Goal: Obtain resource: Download file/media

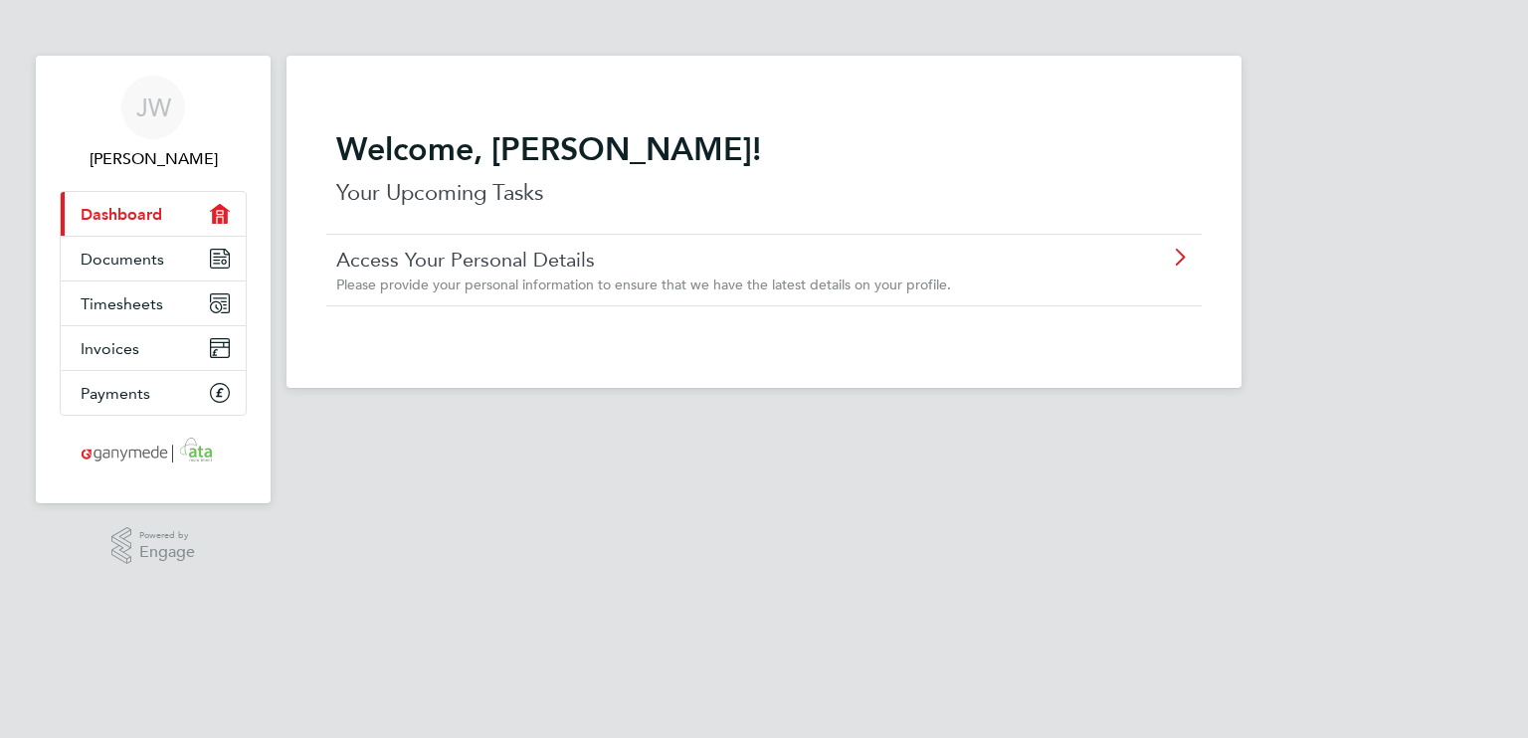
click at [1190, 251] on icon at bounding box center [1179, 258] width 25 height 16
click at [143, 244] on link "Documents" at bounding box center [153, 259] width 185 height 44
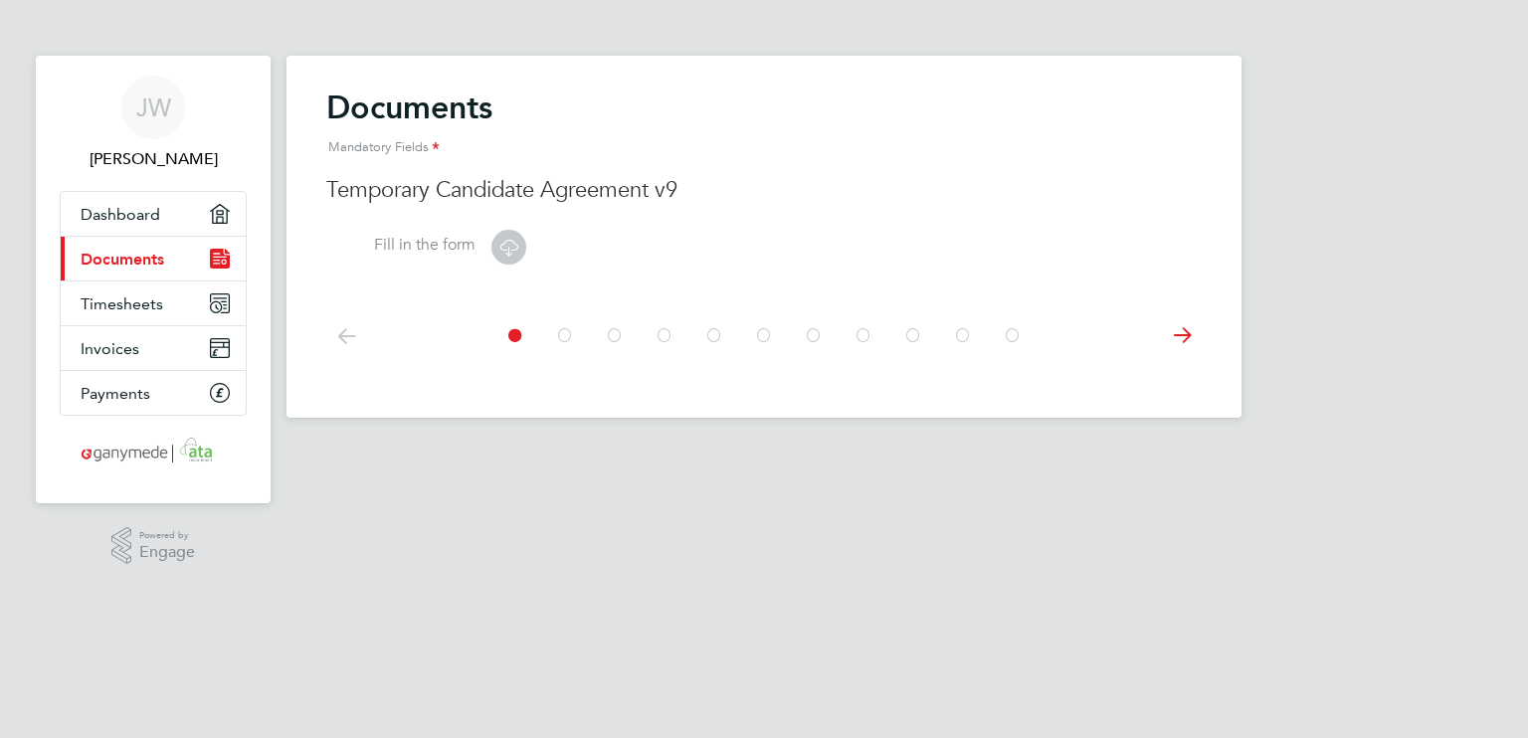
click at [347, 335] on icon at bounding box center [346, 335] width 40 height 45
click at [1182, 321] on icon at bounding box center [1182, 335] width 40 height 45
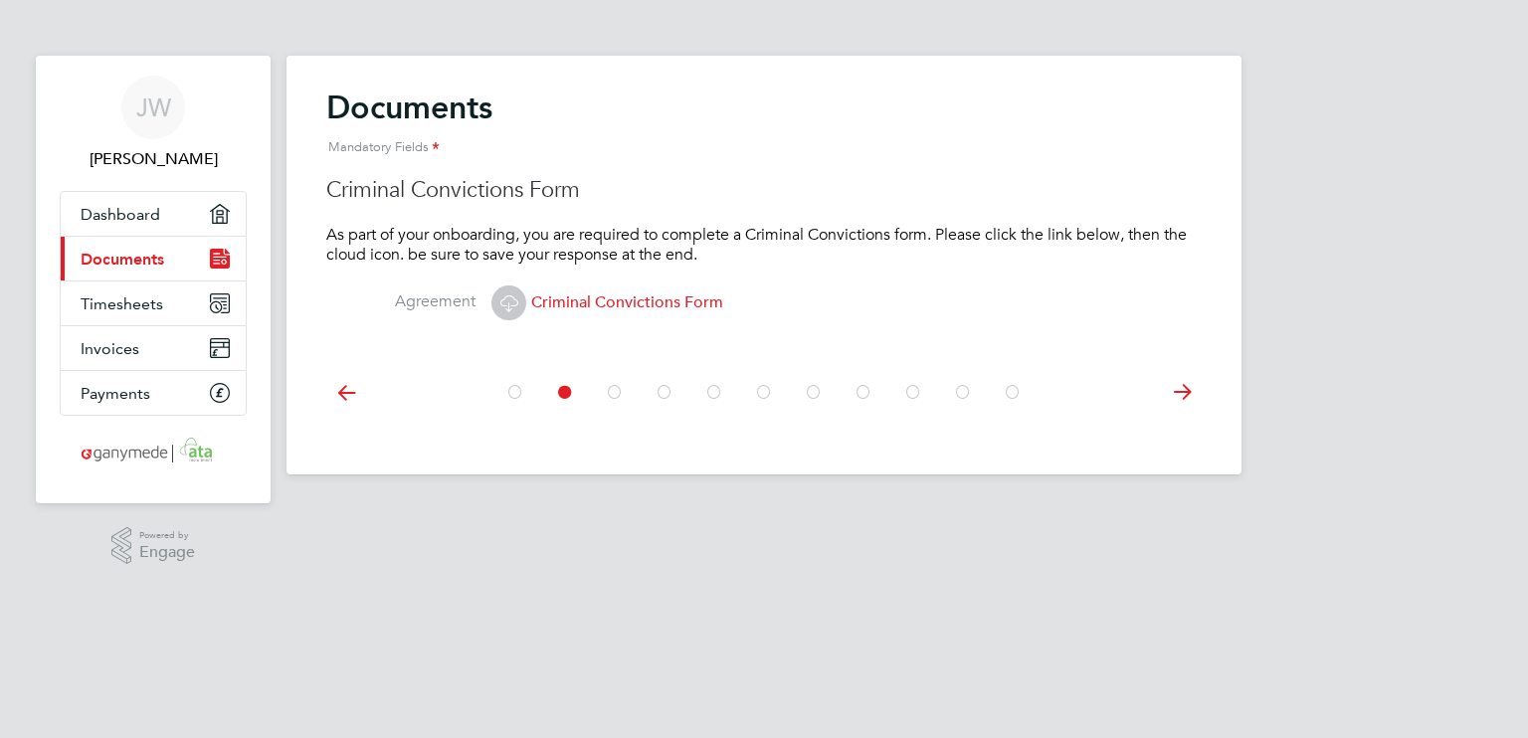
click at [1511, 121] on div "JW Jacky Wilks Applications: Dashboard Current page: Documents Timesheets Invoi…" at bounding box center [764, 253] width 1528 height 506
click at [615, 396] on icon at bounding box center [615, 392] width 20 height 45
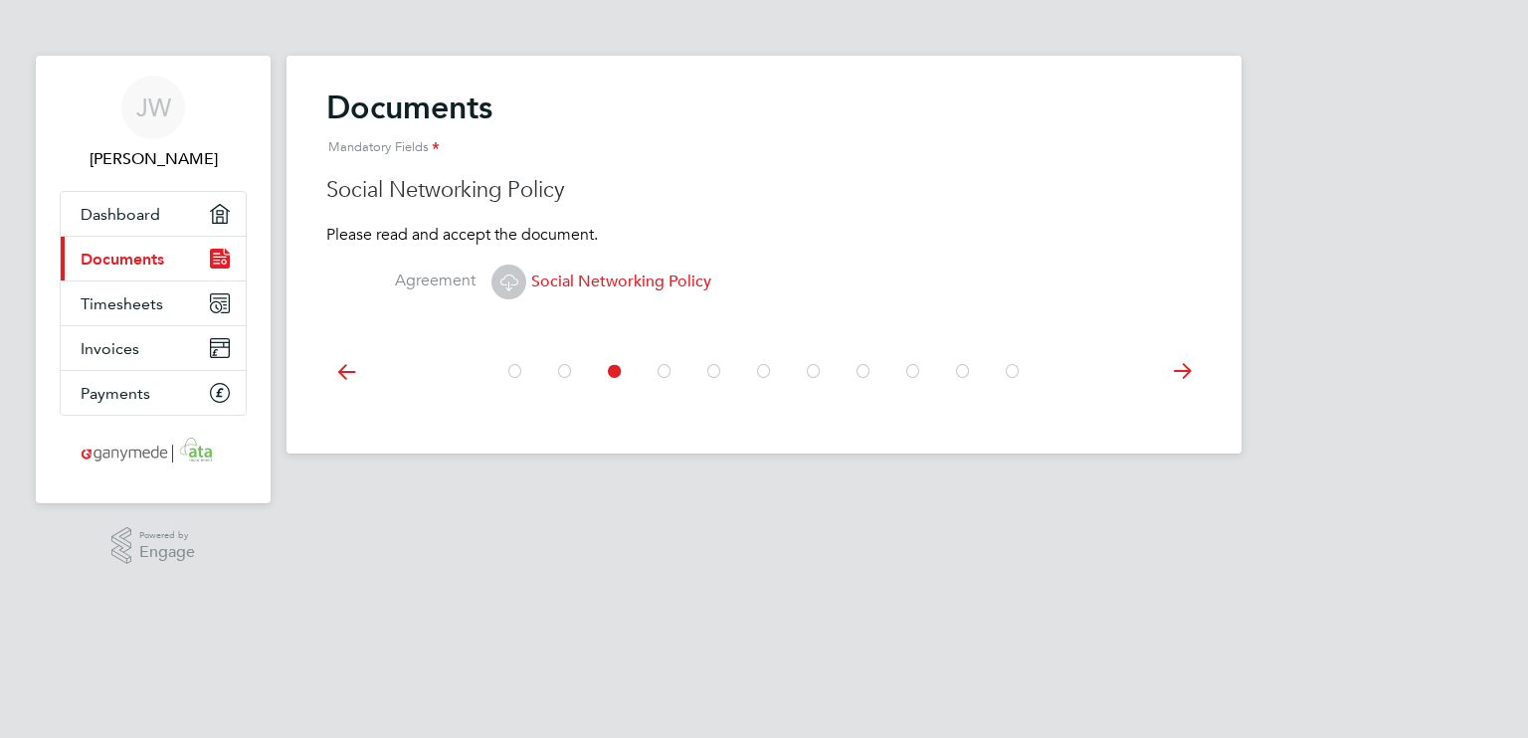
click at [657, 376] on icon at bounding box center [664, 371] width 20 height 45
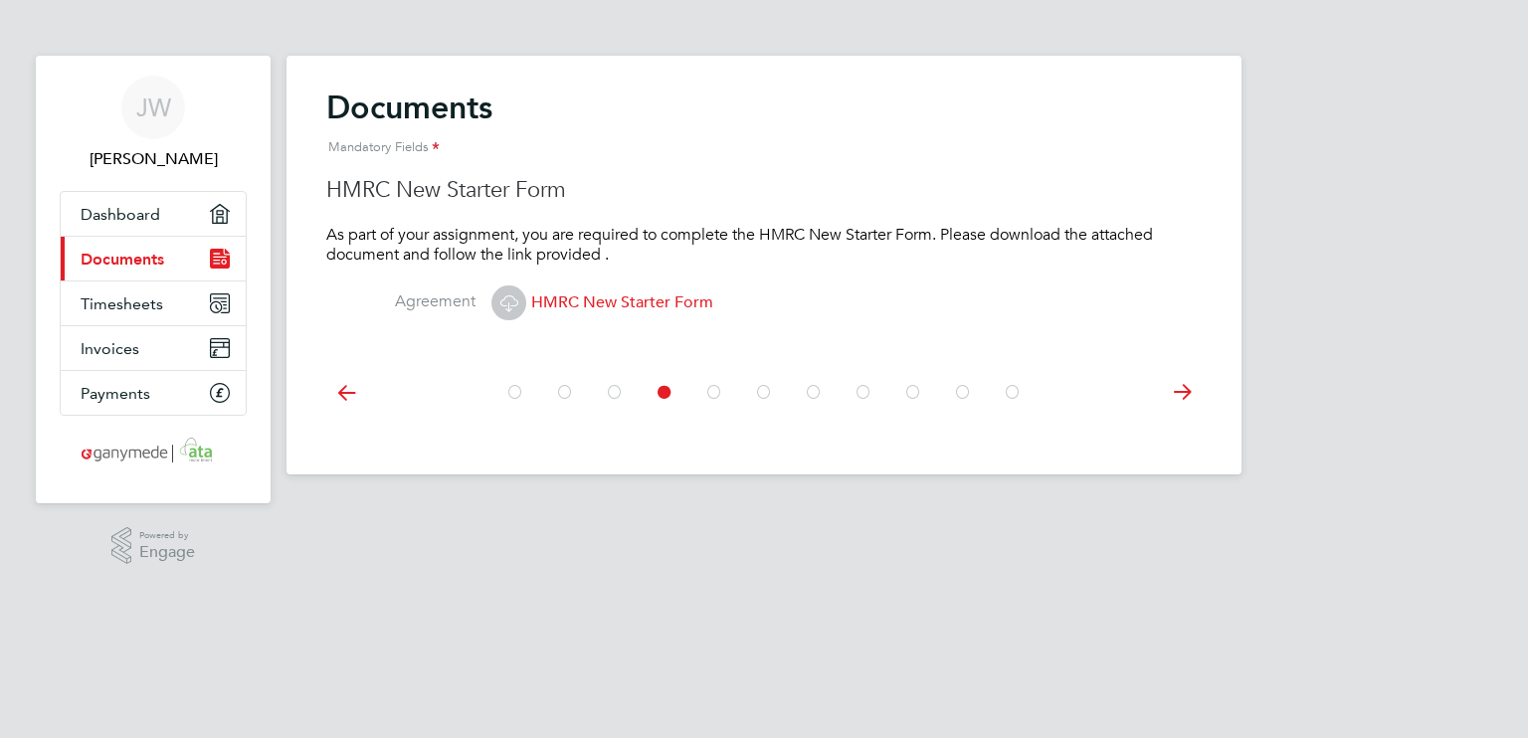
click at [708, 387] on icon at bounding box center [714, 392] width 20 height 45
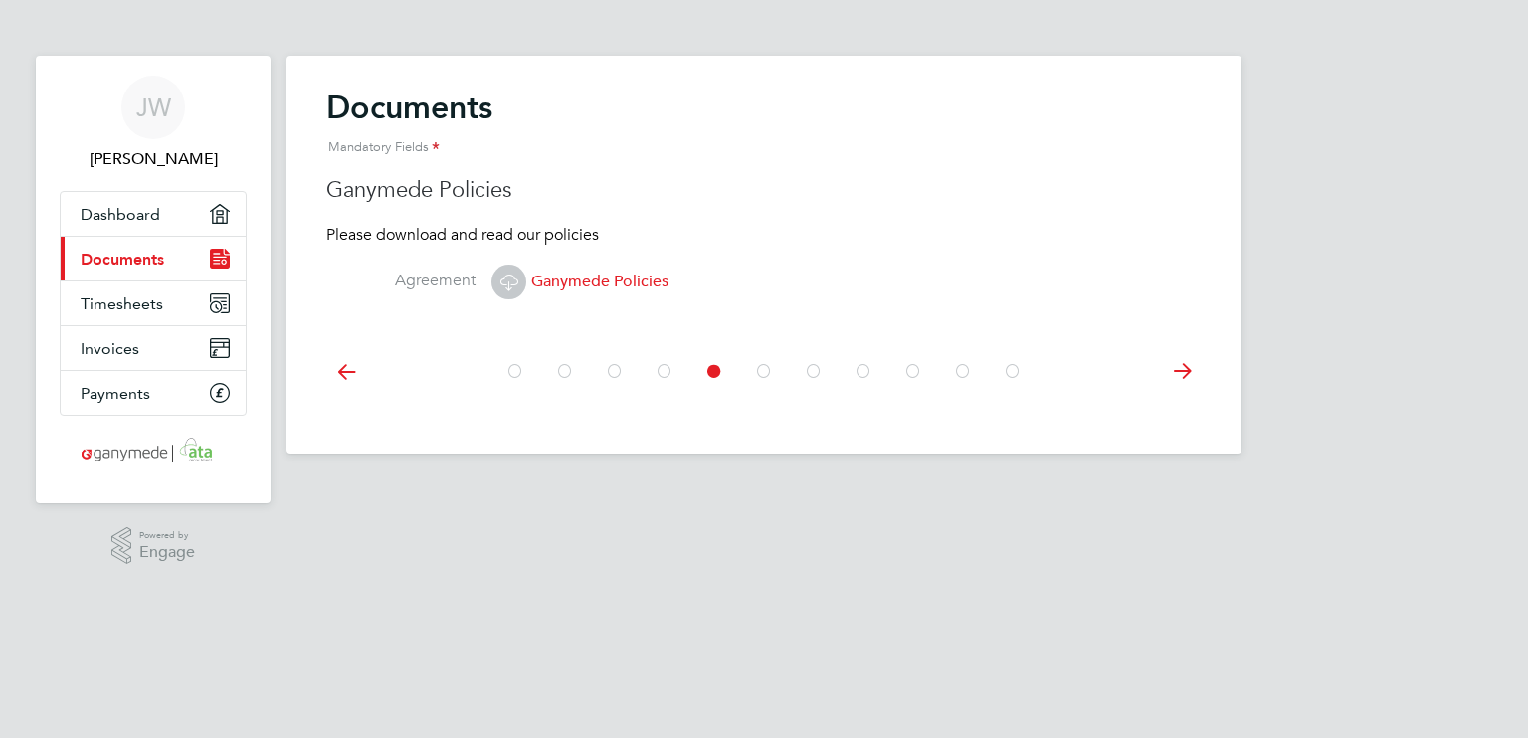
click at [764, 379] on icon at bounding box center [764, 371] width 20 height 45
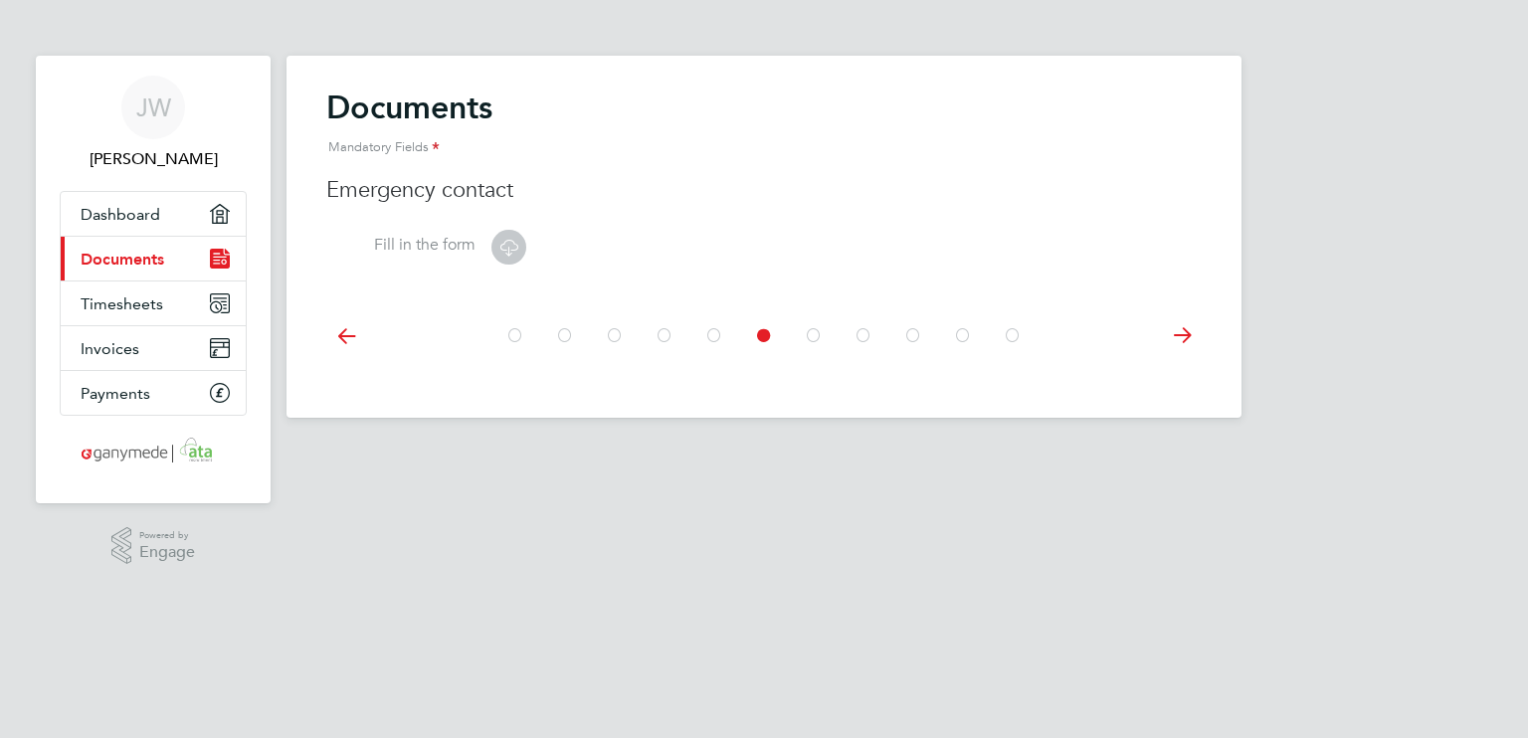
click at [812, 341] on icon at bounding box center [814, 335] width 20 height 45
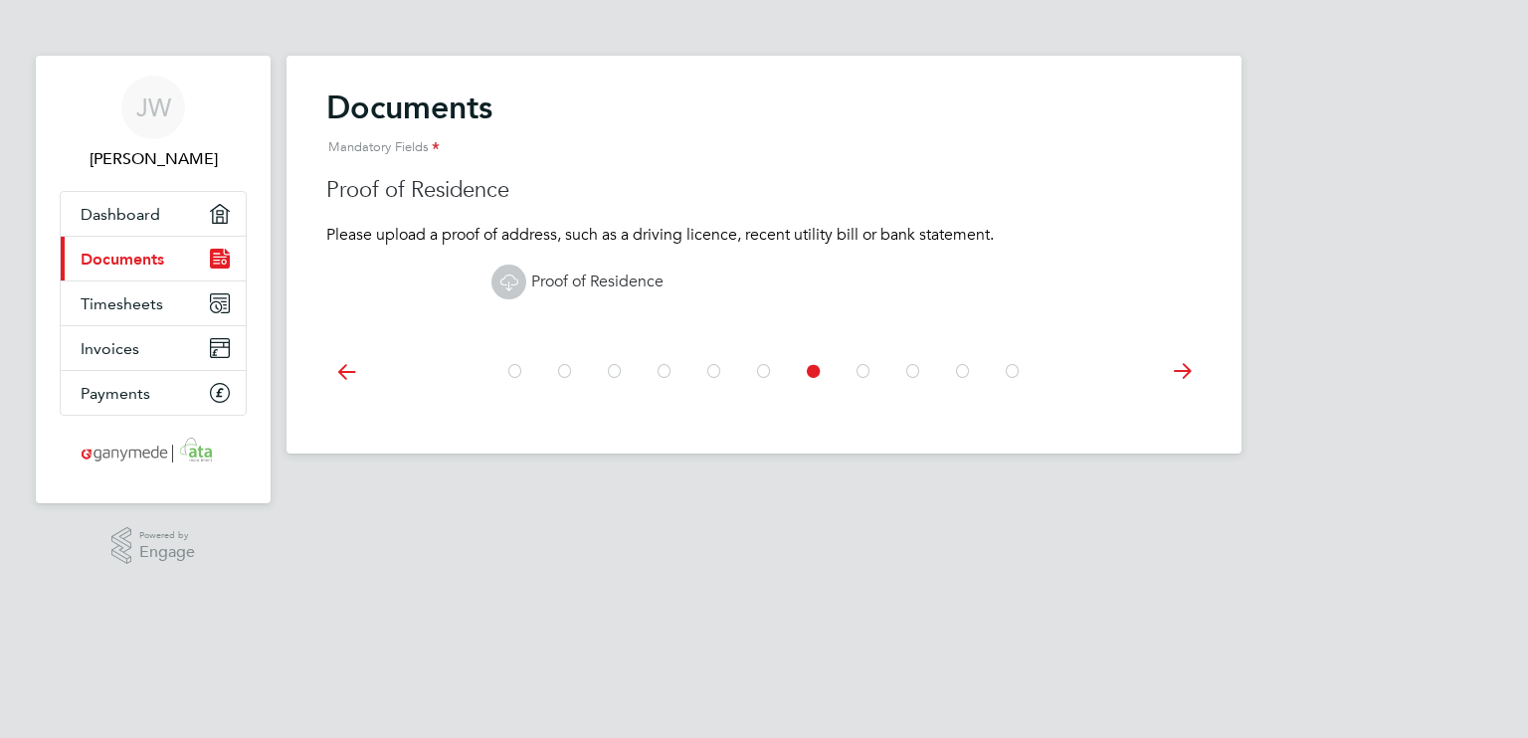
click at [867, 363] on icon at bounding box center [863, 371] width 20 height 45
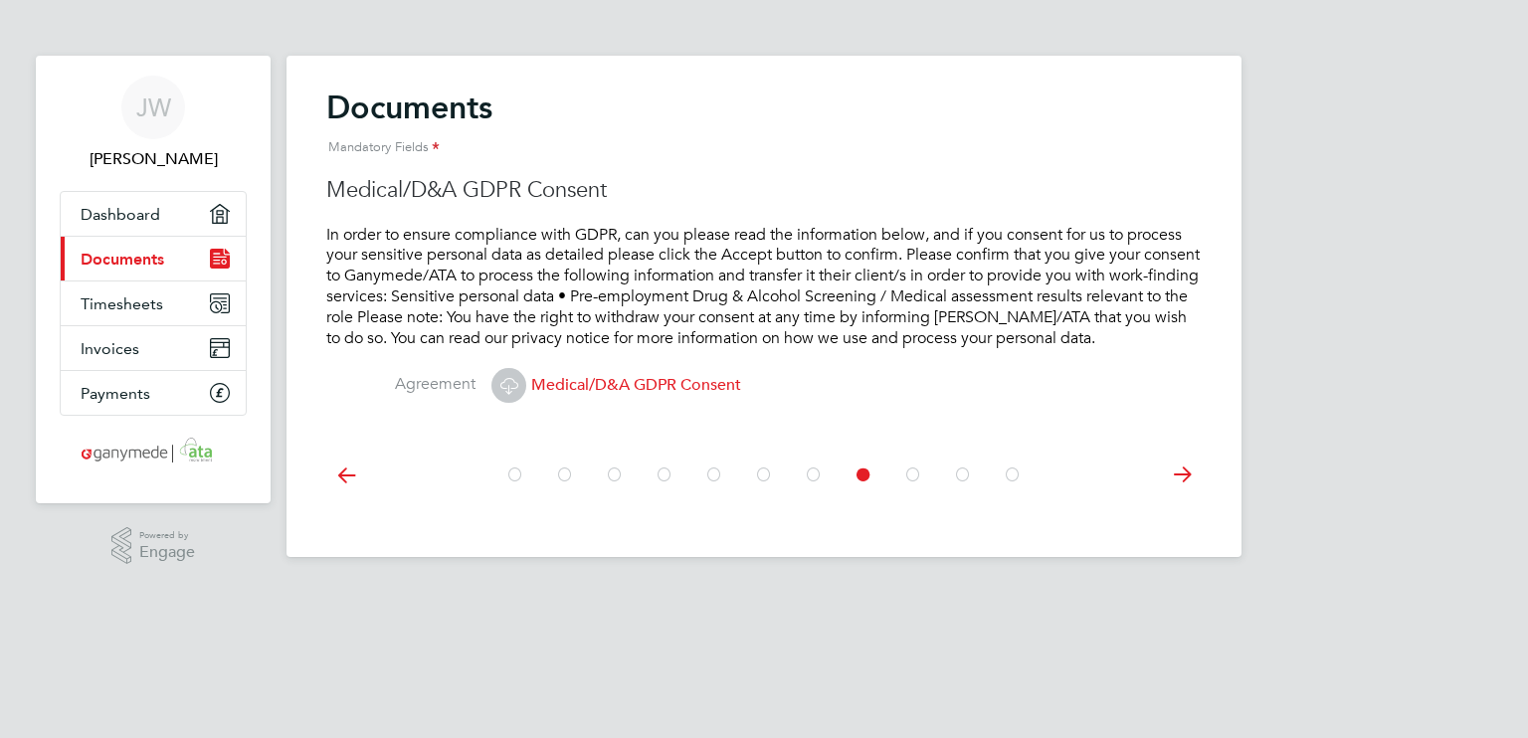
click at [960, 475] on icon at bounding box center [963, 475] width 20 height 45
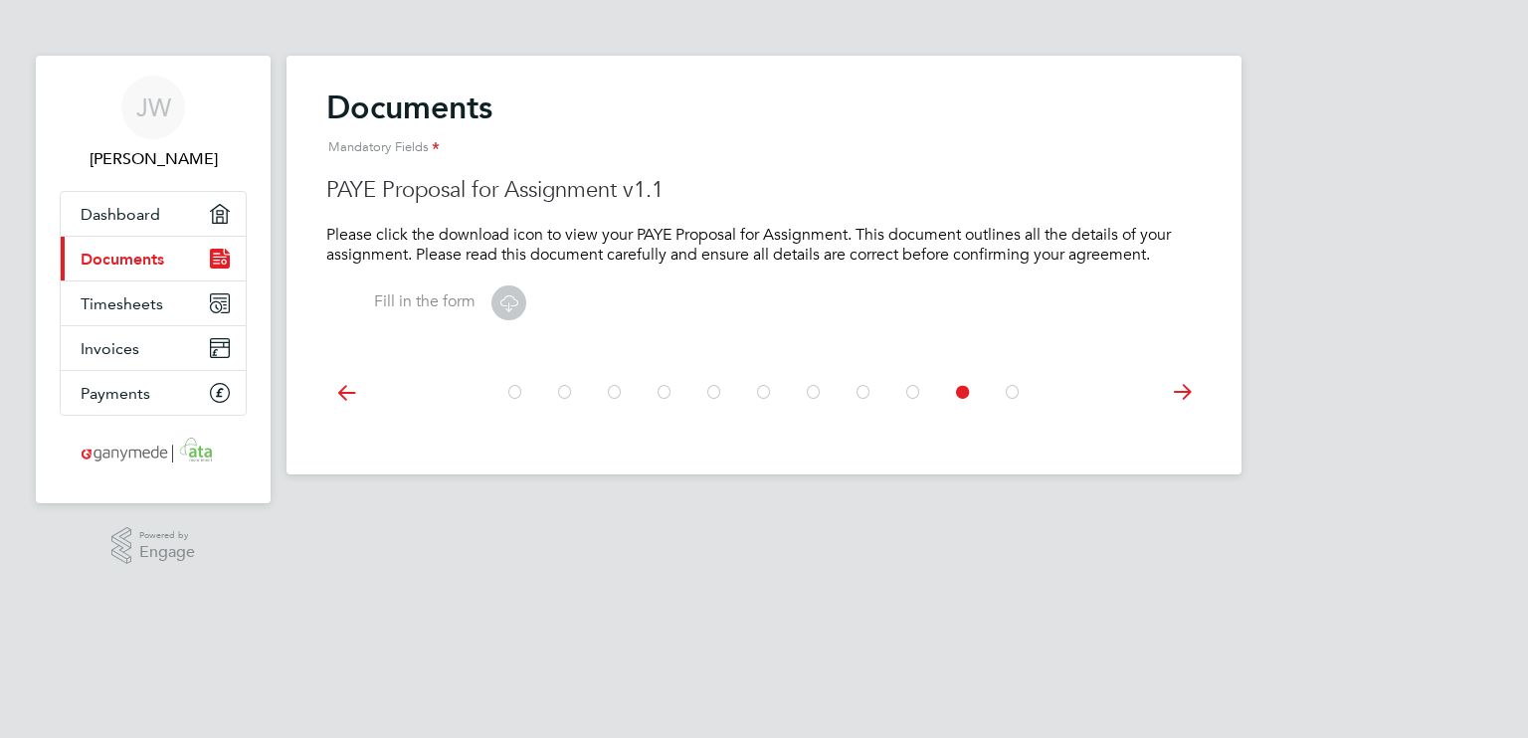
click at [512, 306] on icon at bounding box center [508, 302] width 25 height 25
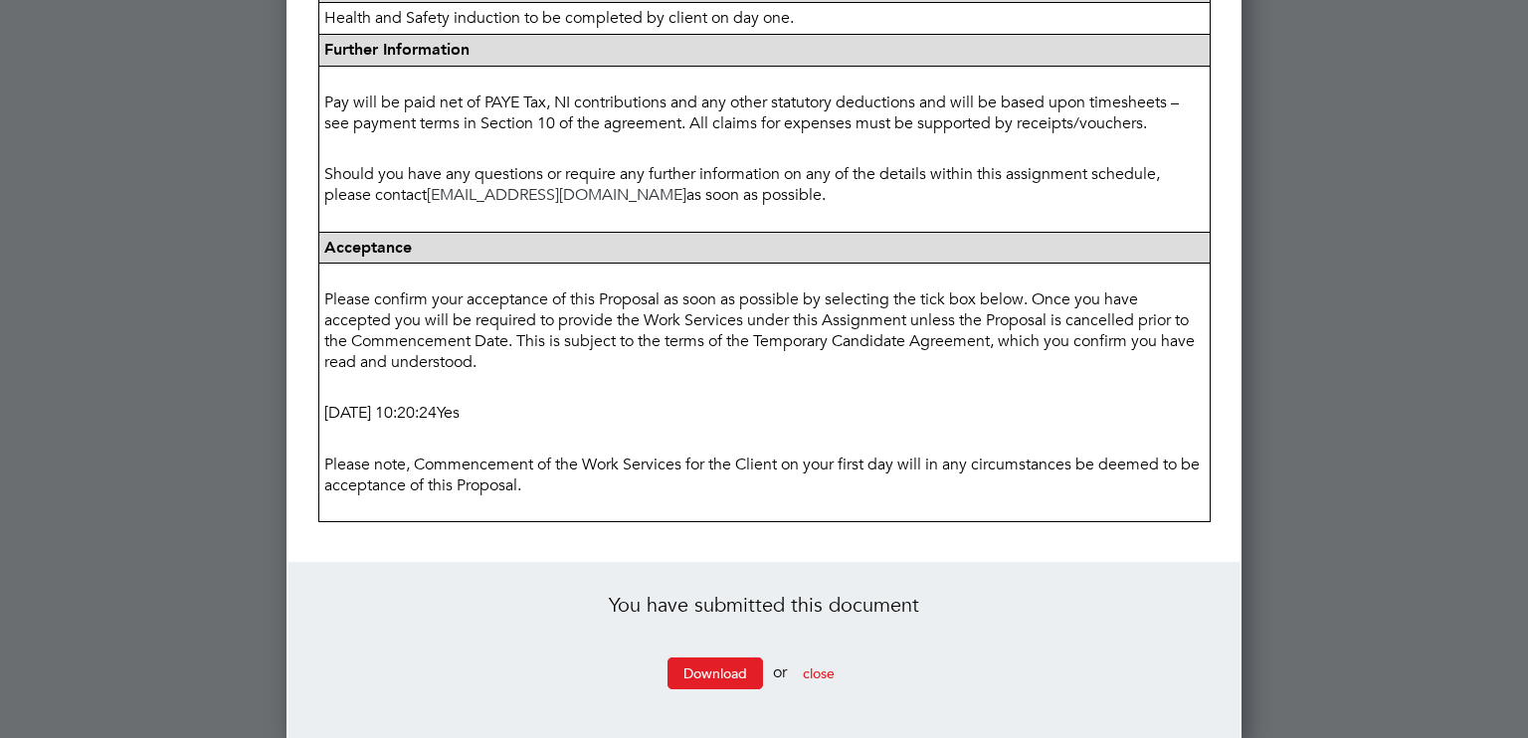
scroll to position [1109, 0]
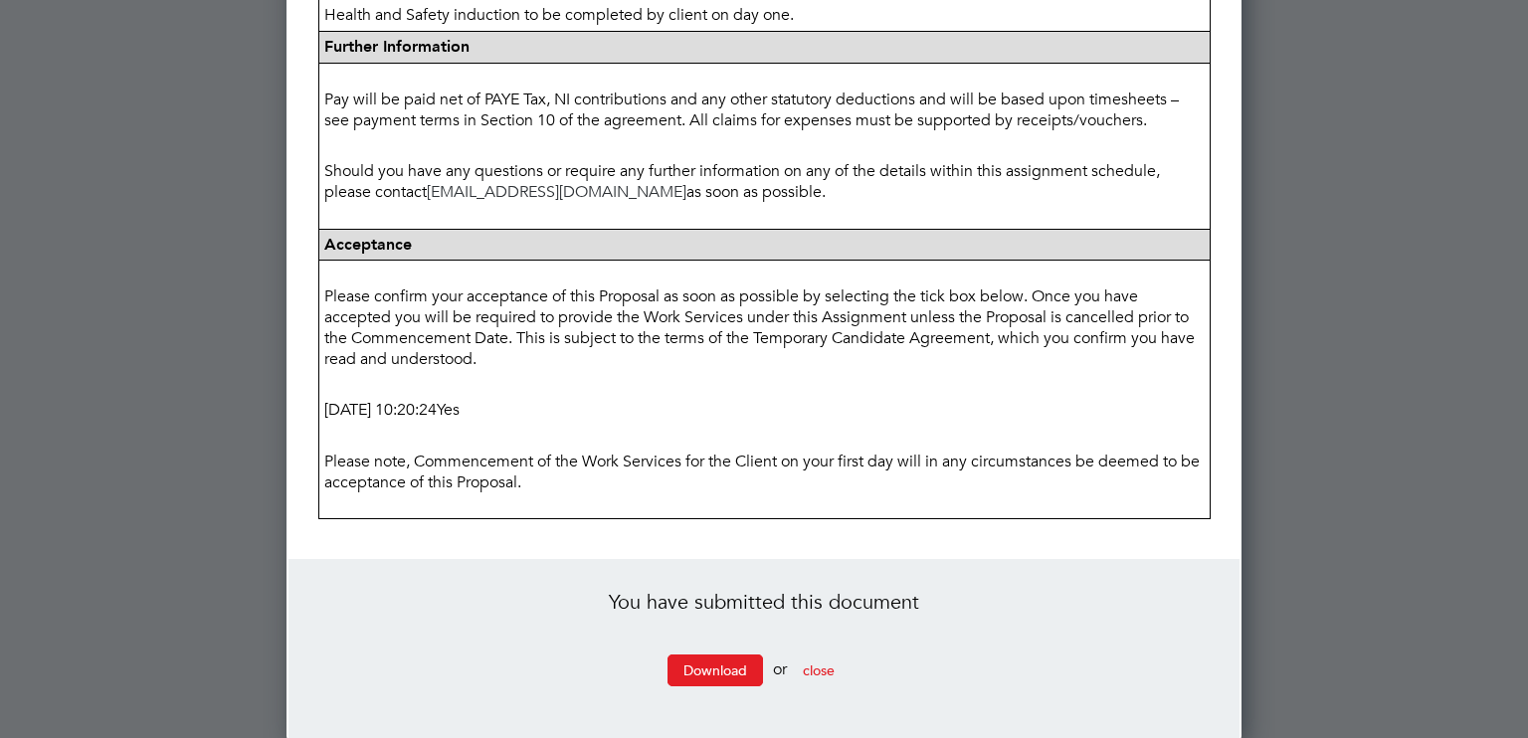
click at [460, 408] on span "Yes" at bounding box center [448, 410] width 23 height 20
click at [832, 661] on span "close" at bounding box center [819, 670] width 32 height 18
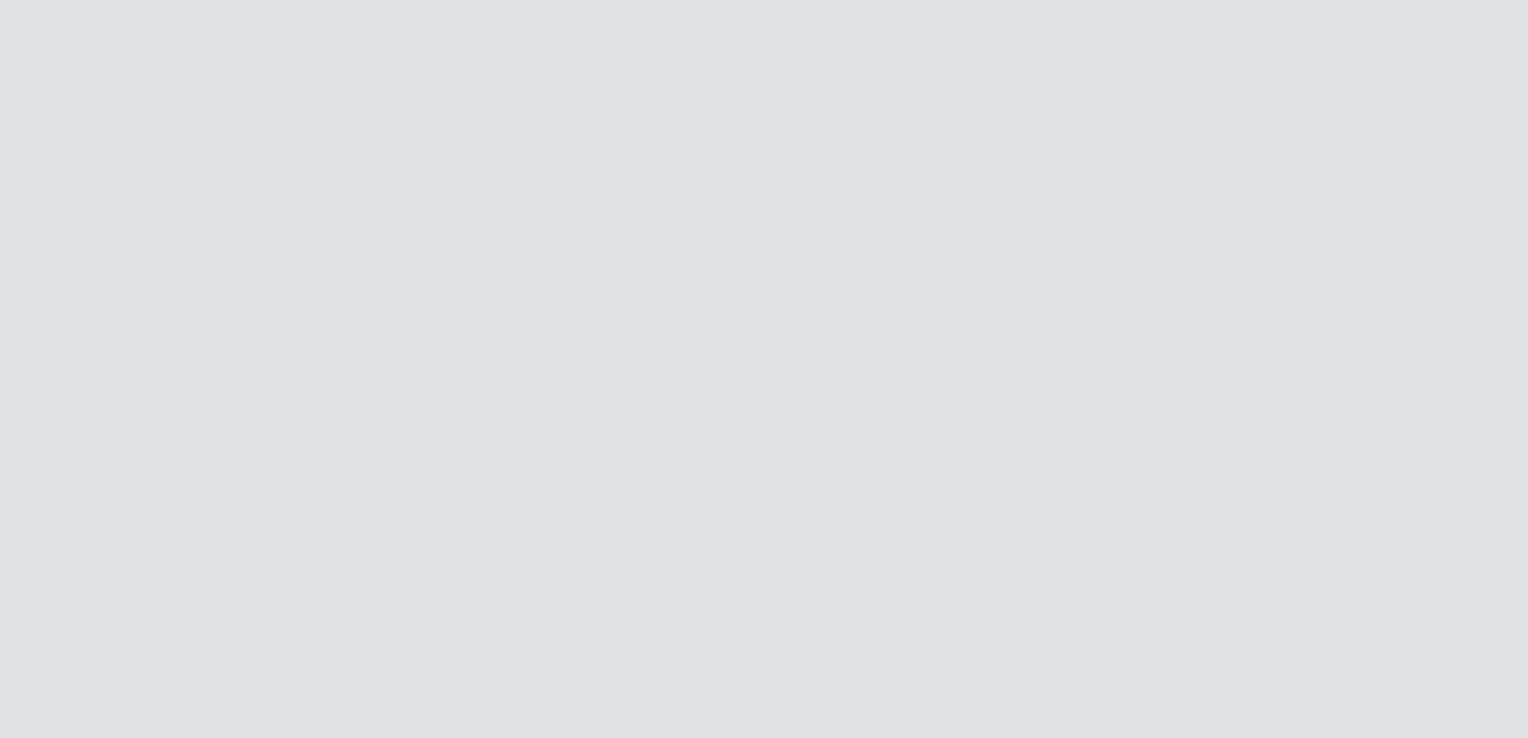
scroll to position [0, 0]
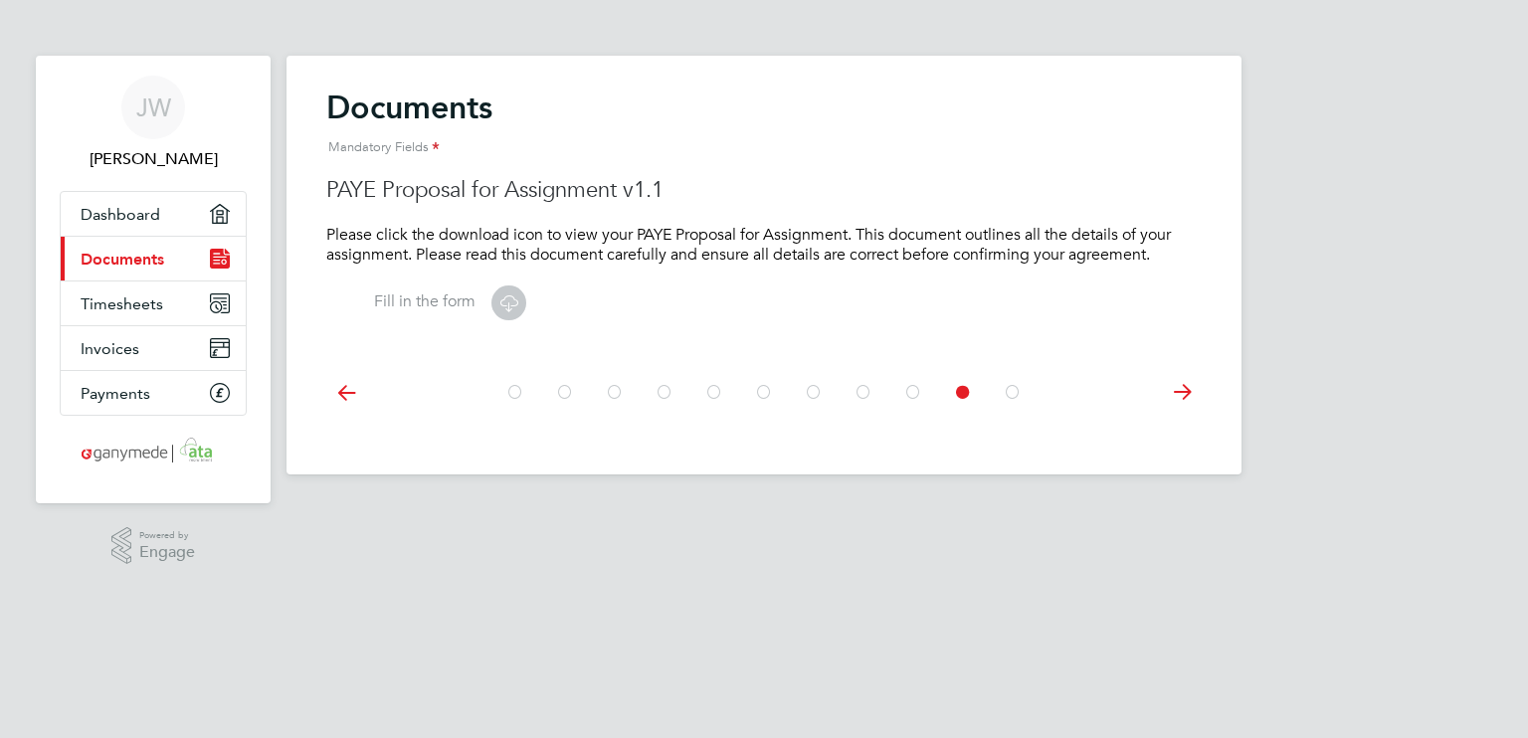
click at [1012, 385] on icon at bounding box center [1013, 392] width 20 height 45
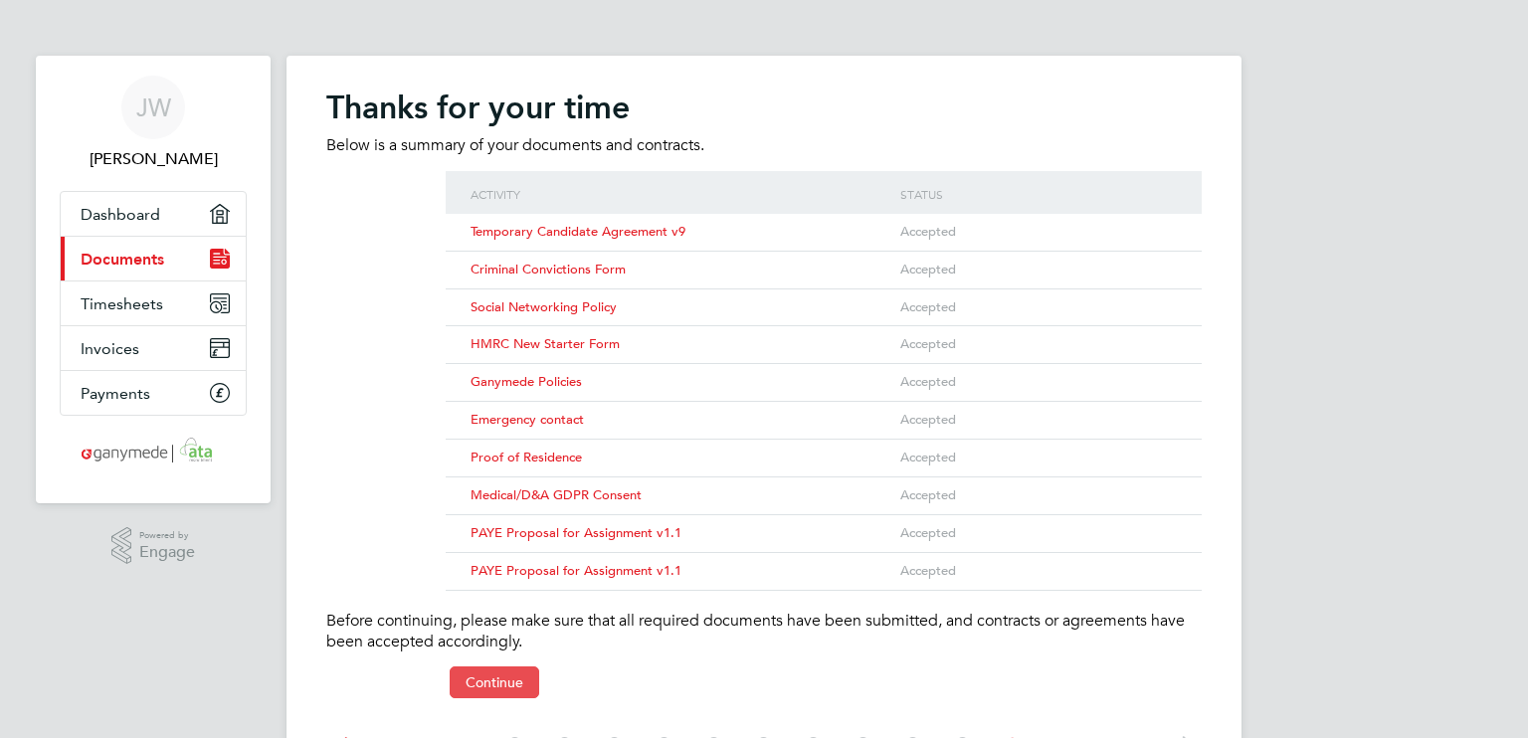
click at [478, 687] on button "Continue" at bounding box center [495, 682] width 90 height 32
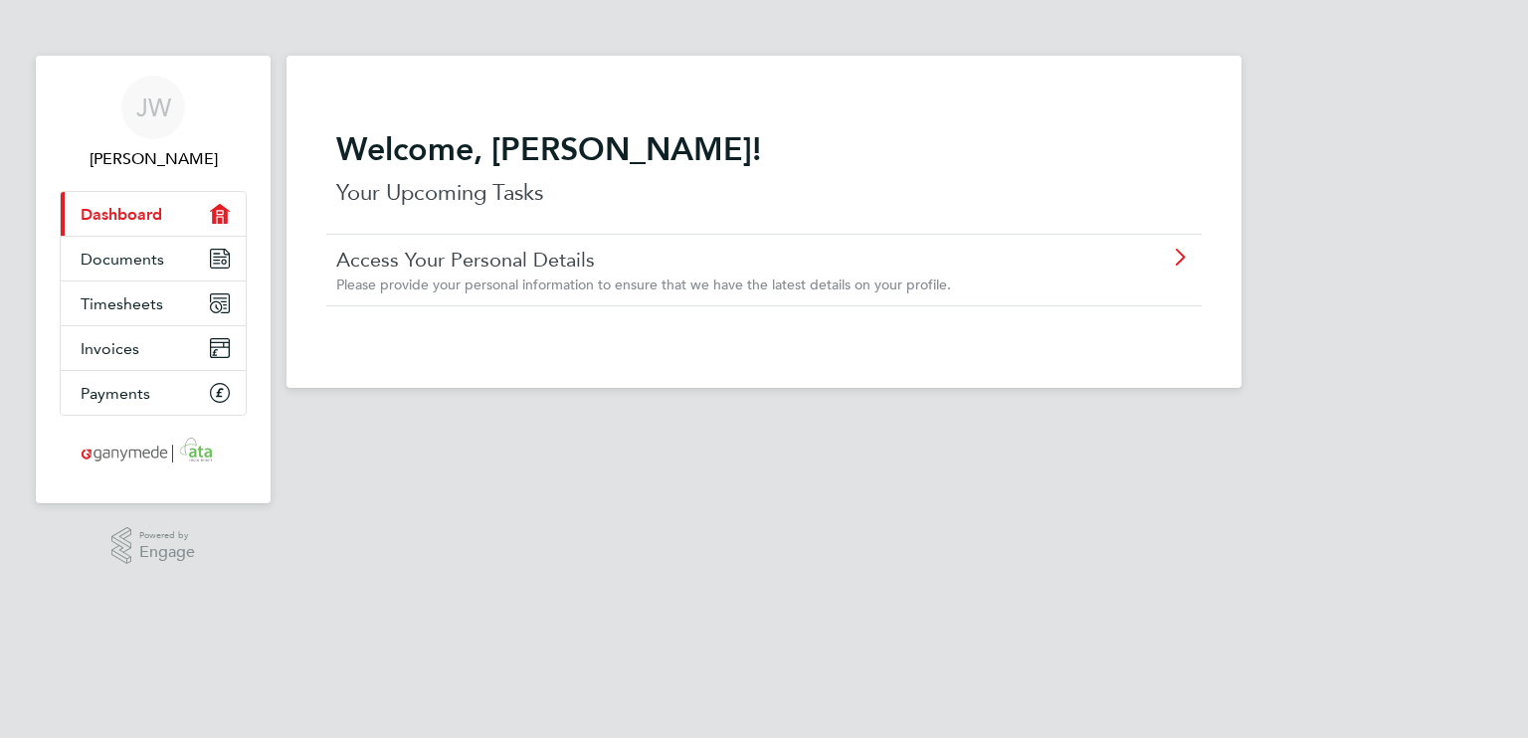
click at [1186, 253] on icon at bounding box center [1179, 258] width 25 height 16
click at [135, 255] on span "Documents" at bounding box center [123, 259] width 84 height 19
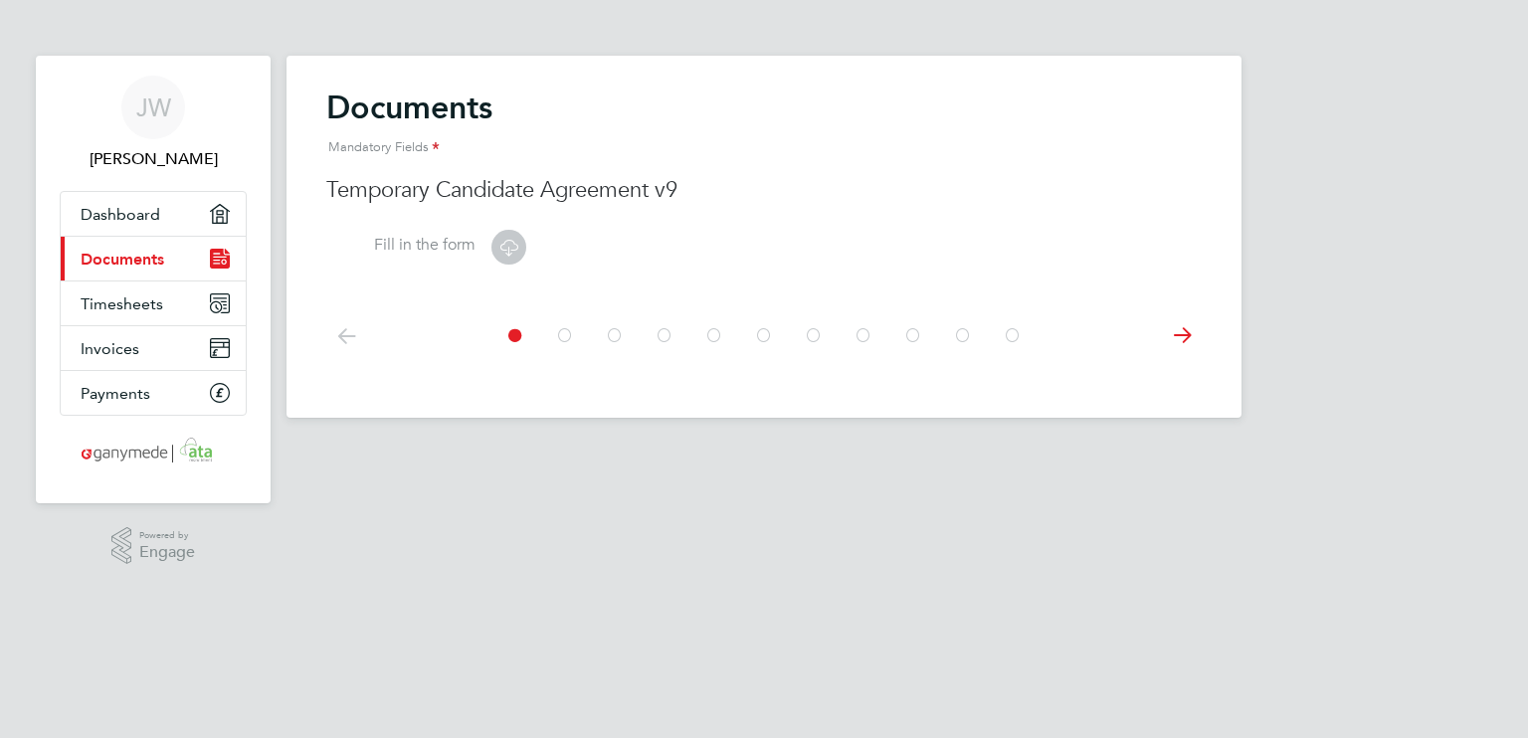
click at [1184, 333] on icon at bounding box center [1182, 335] width 40 height 45
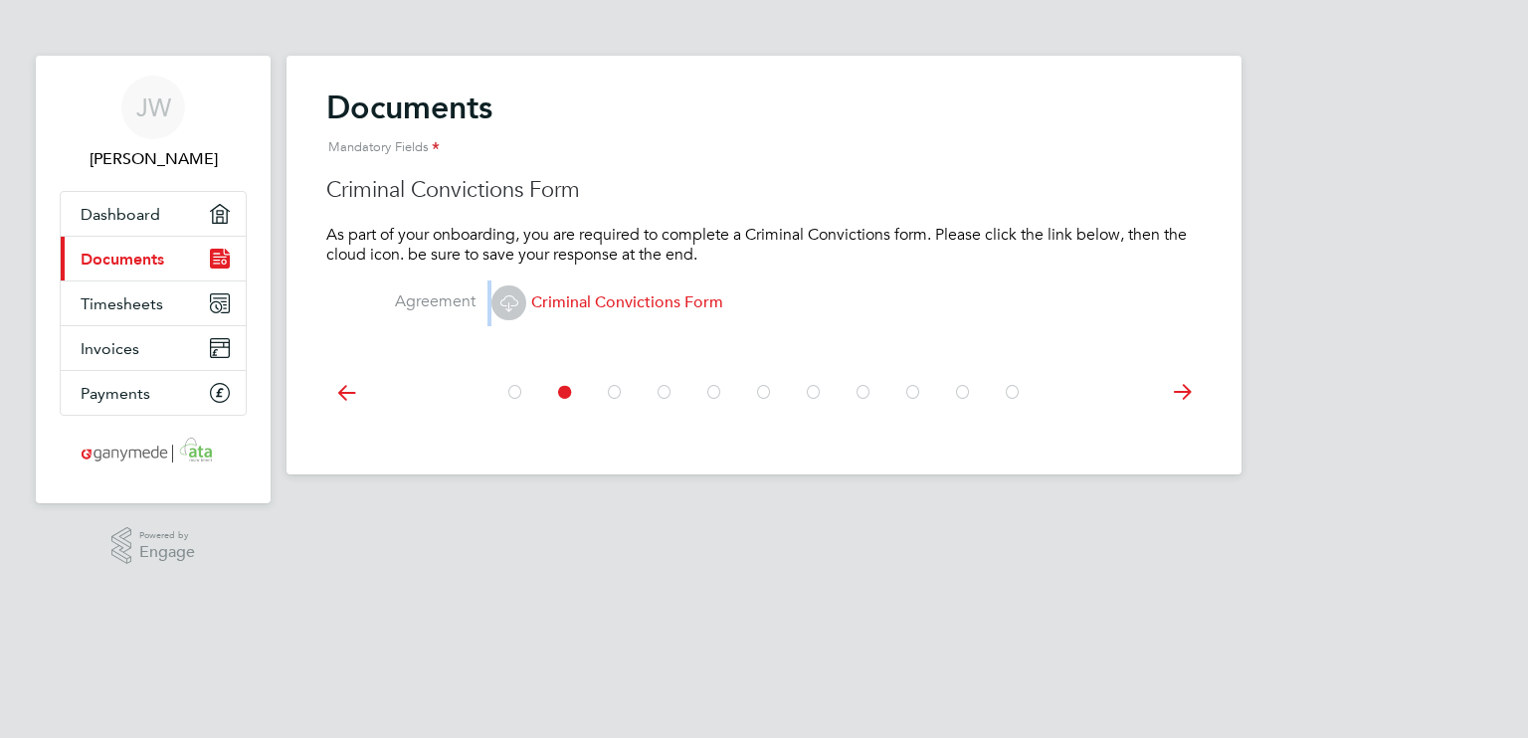
click at [1184, 333] on li "Agreement Criminal Convictions Form" at bounding box center [763, 313] width 875 height 66
click at [965, 399] on icon at bounding box center [963, 392] width 20 height 45
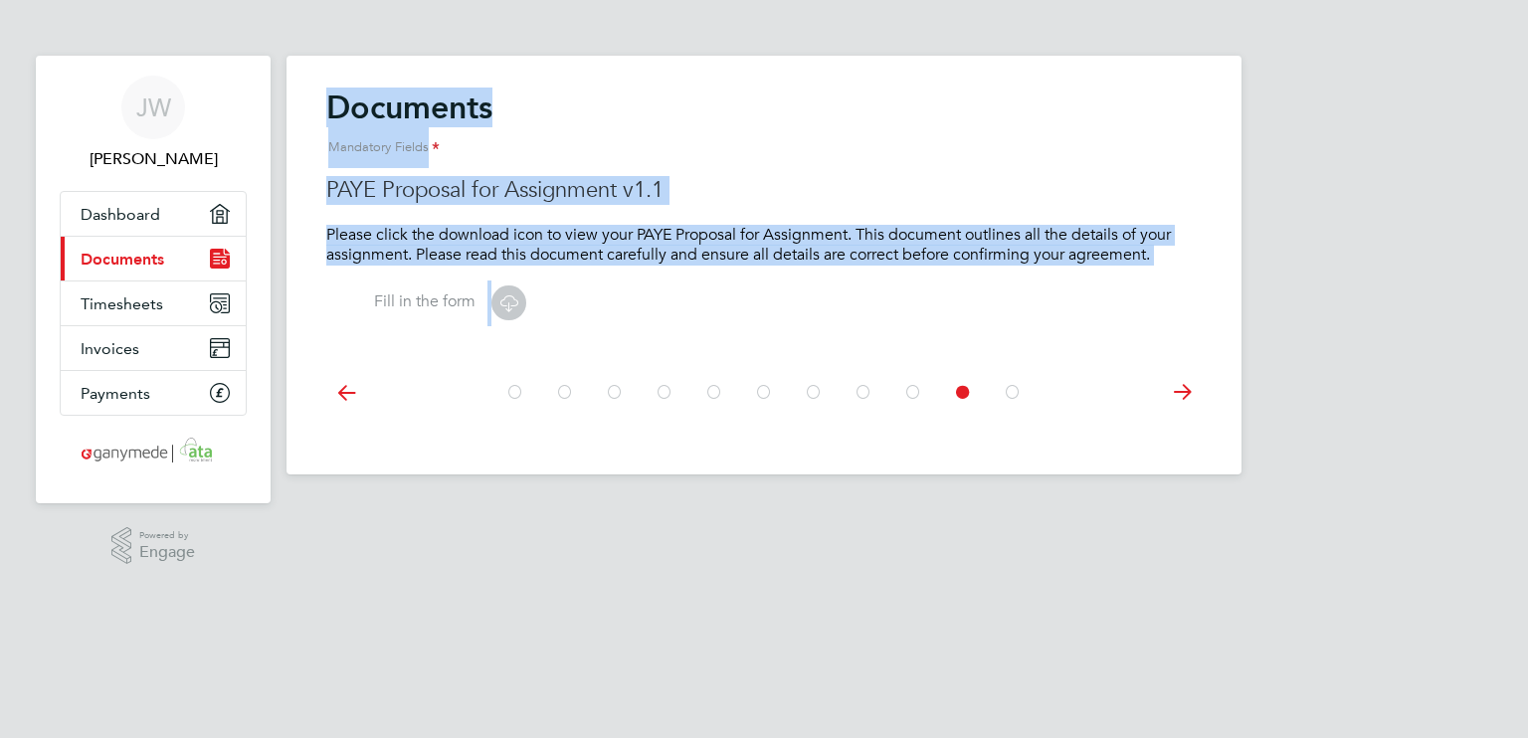
click at [963, 399] on icon at bounding box center [963, 392] width 20 height 45
click at [971, 387] on icon at bounding box center [963, 392] width 20 height 45
click at [502, 302] on icon at bounding box center [508, 302] width 25 height 25
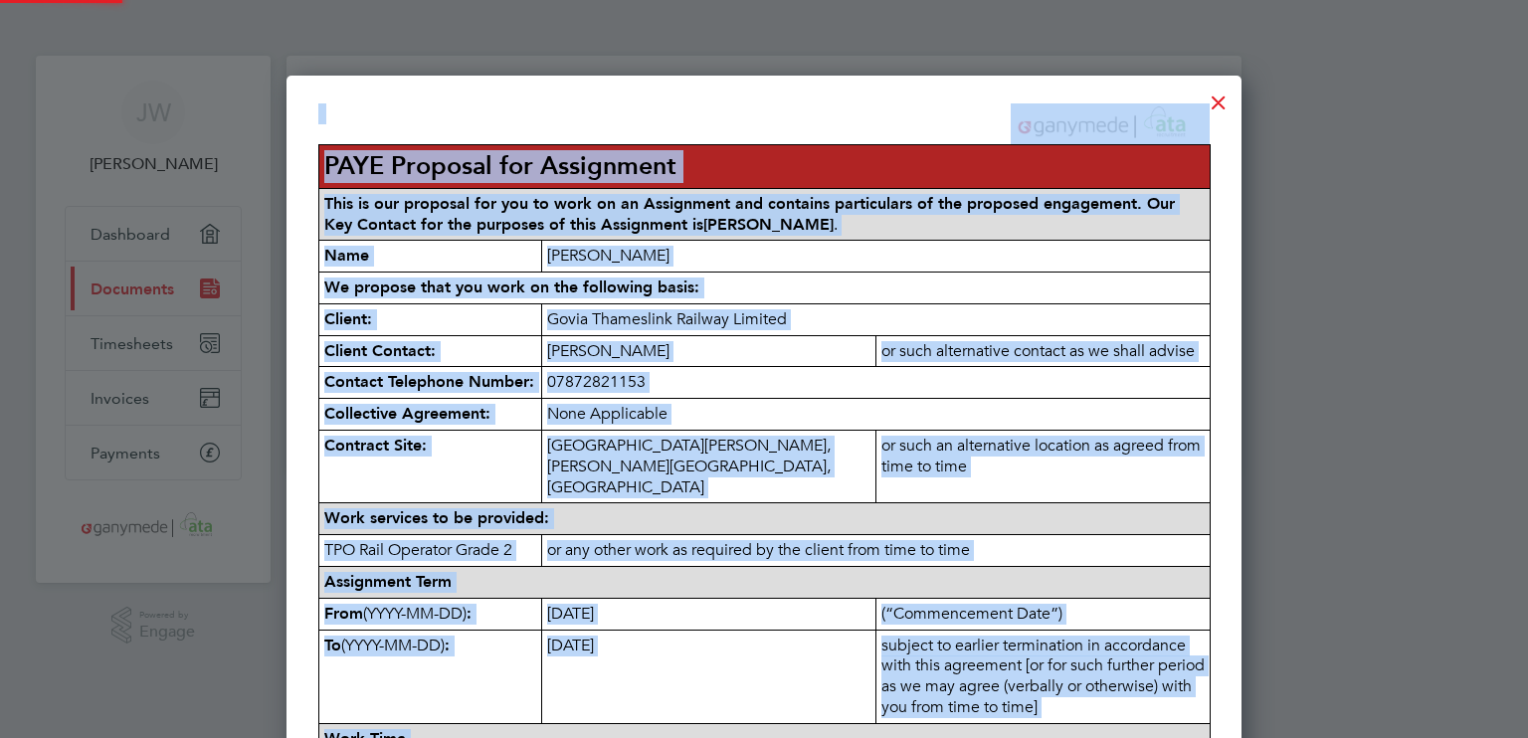
scroll to position [1768, 956]
click at [960, 325] on p "Govia Thameslink Railway Limited" at bounding box center [875, 319] width 667 height 31
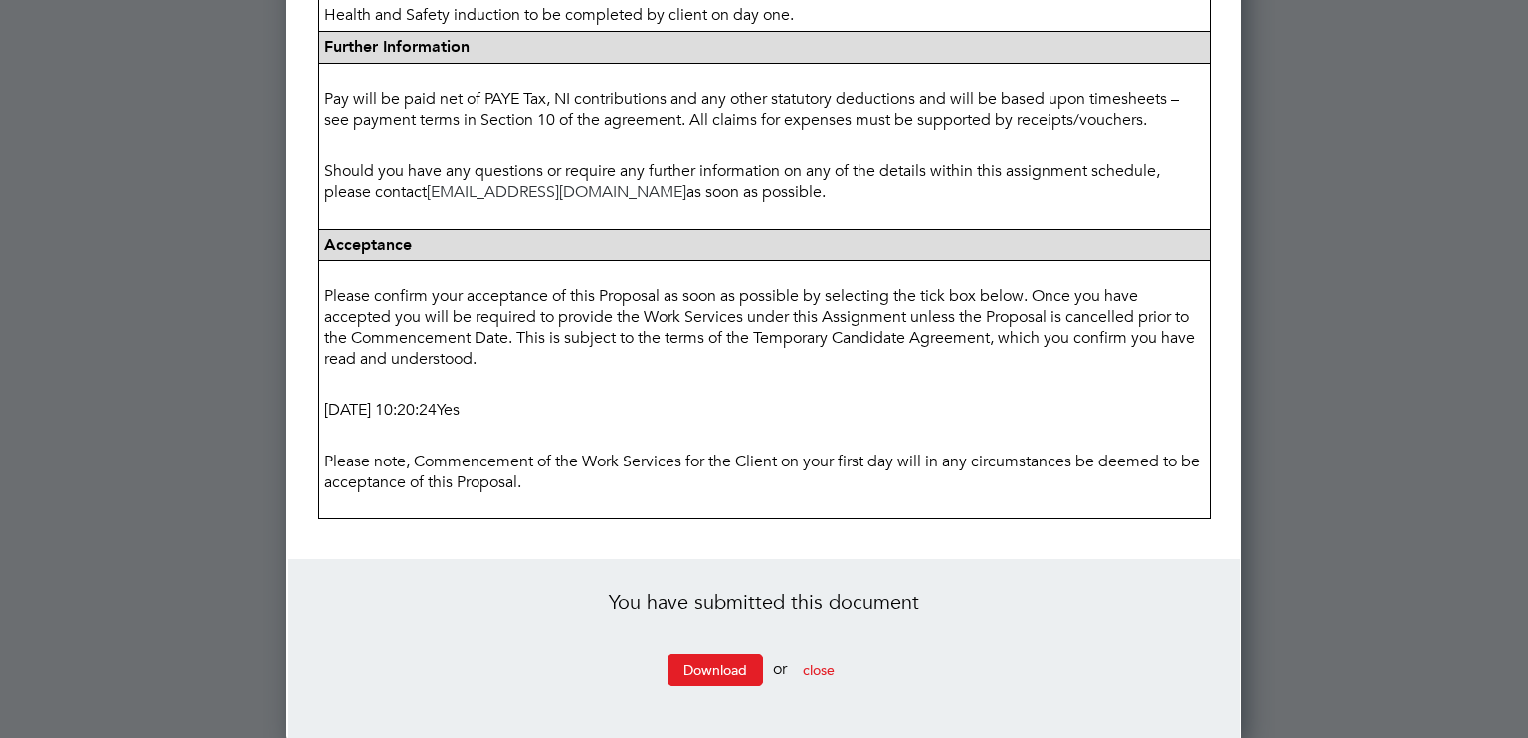
scroll to position [0, 0]
